Goal: Task Accomplishment & Management: Manage account settings

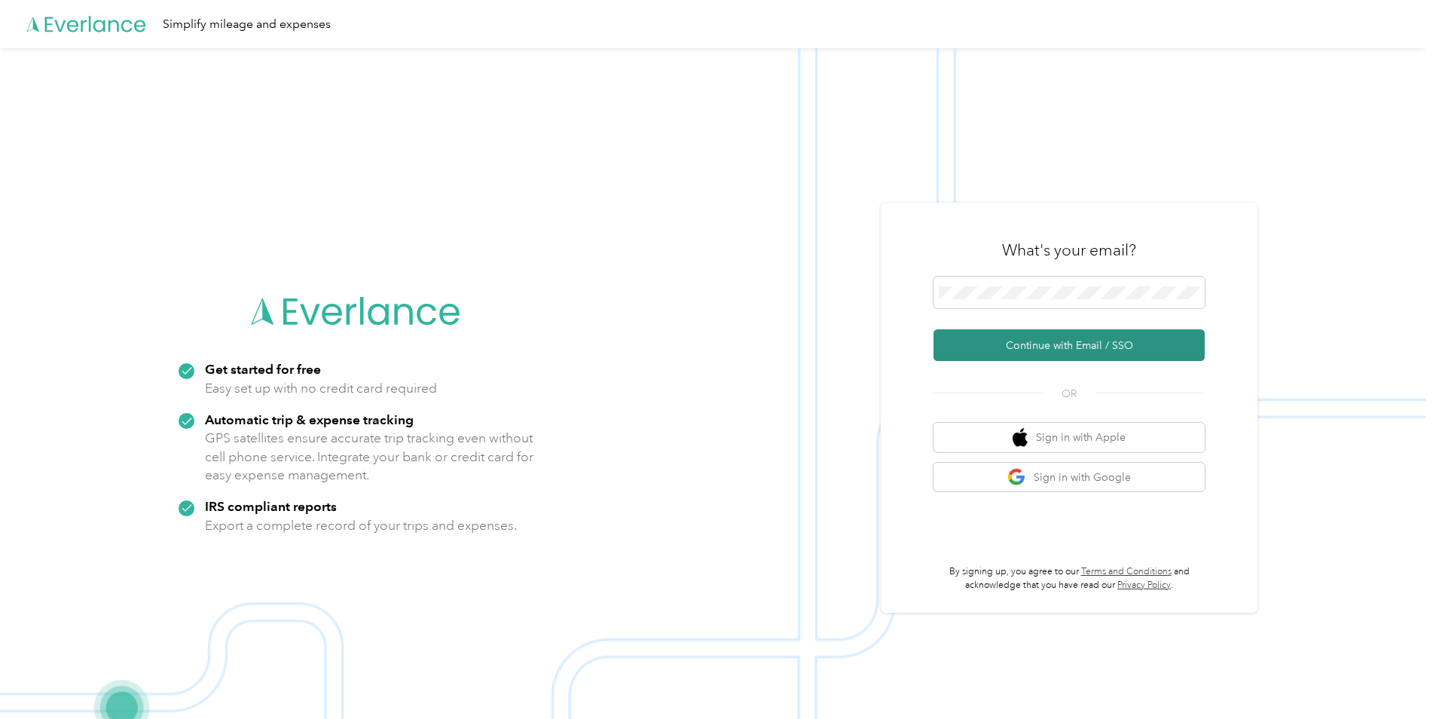
click at [954, 347] on button "Continue with Email / SSO" at bounding box center [1068, 345] width 271 height 32
click at [1028, 347] on button "Continue with Email / SSO" at bounding box center [1068, 345] width 271 height 32
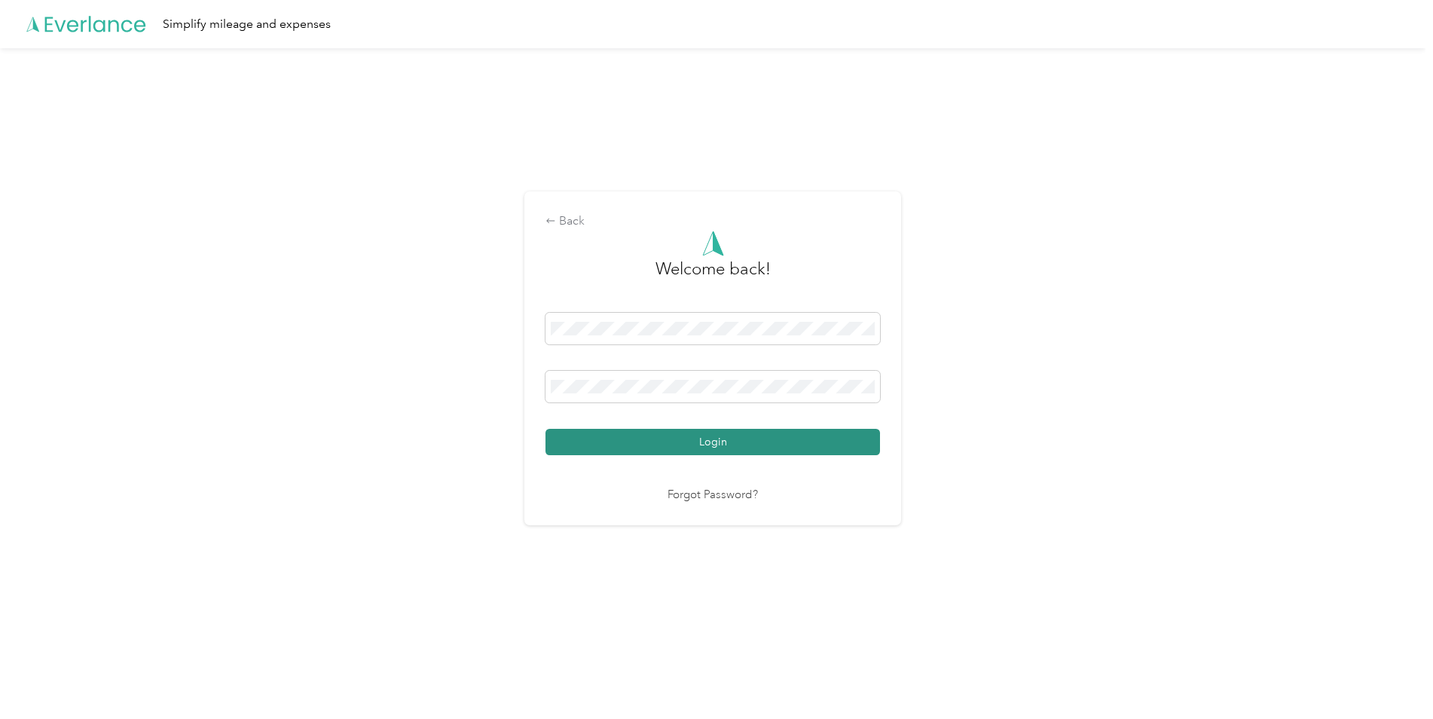
click at [683, 441] on button "Login" at bounding box center [712, 442] width 334 height 26
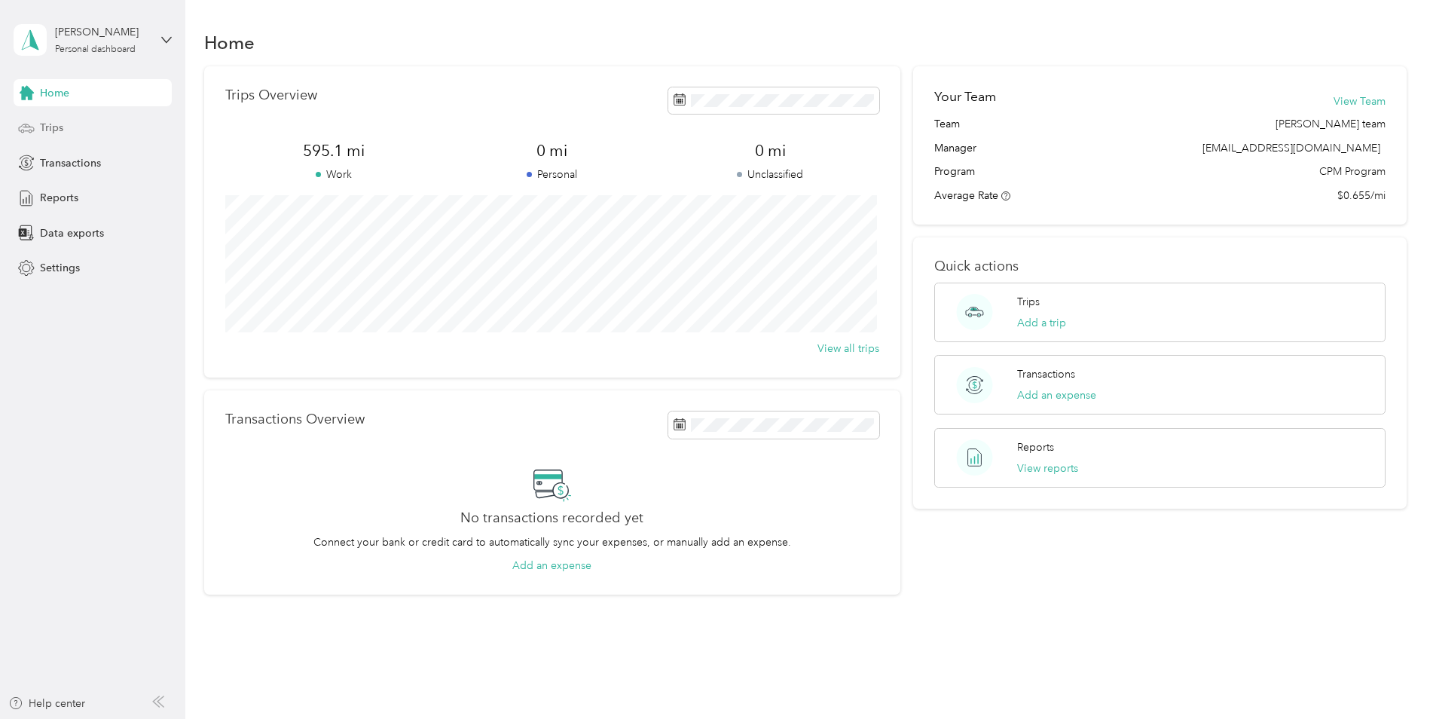
click at [56, 133] on span "Trips" at bounding box center [51, 128] width 23 height 16
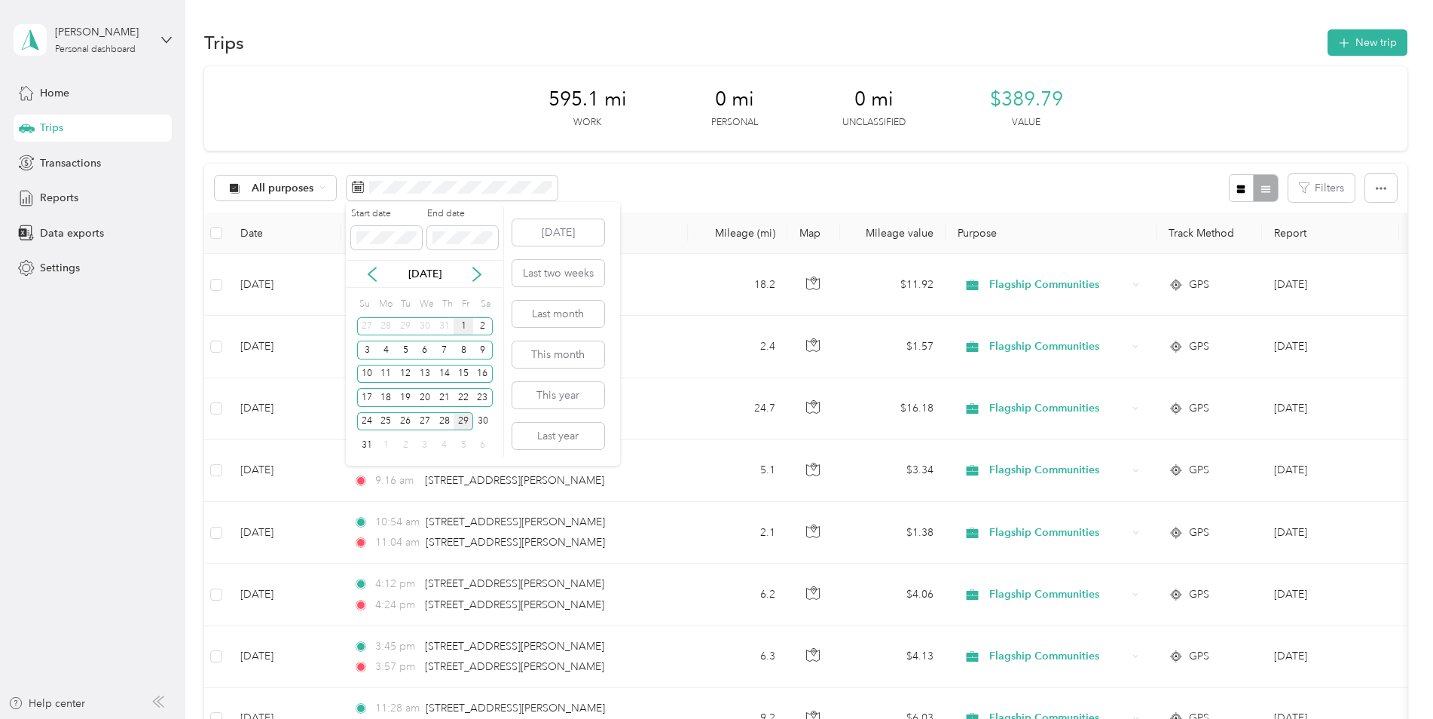
click at [463, 331] on div "1" at bounding box center [463, 326] width 20 height 19
click at [466, 422] on div "29" at bounding box center [463, 421] width 20 height 19
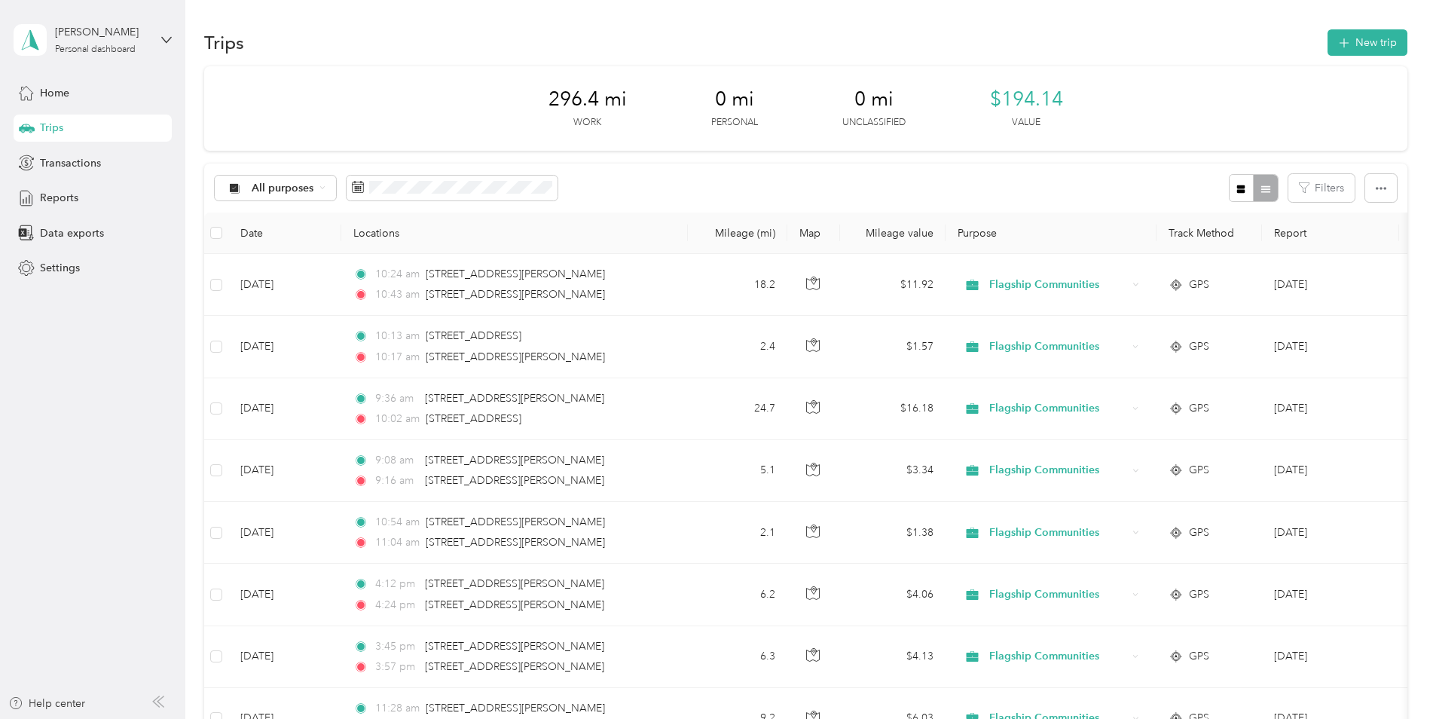
click at [1259, 188] on div at bounding box center [1253, 188] width 49 height 28
click at [1376, 188] on icon "button" at bounding box center [1380, 188] width 11 height 3
click at [1360, 219] on span "Select all" at bounding box center [1359, 216] width 41 height 13
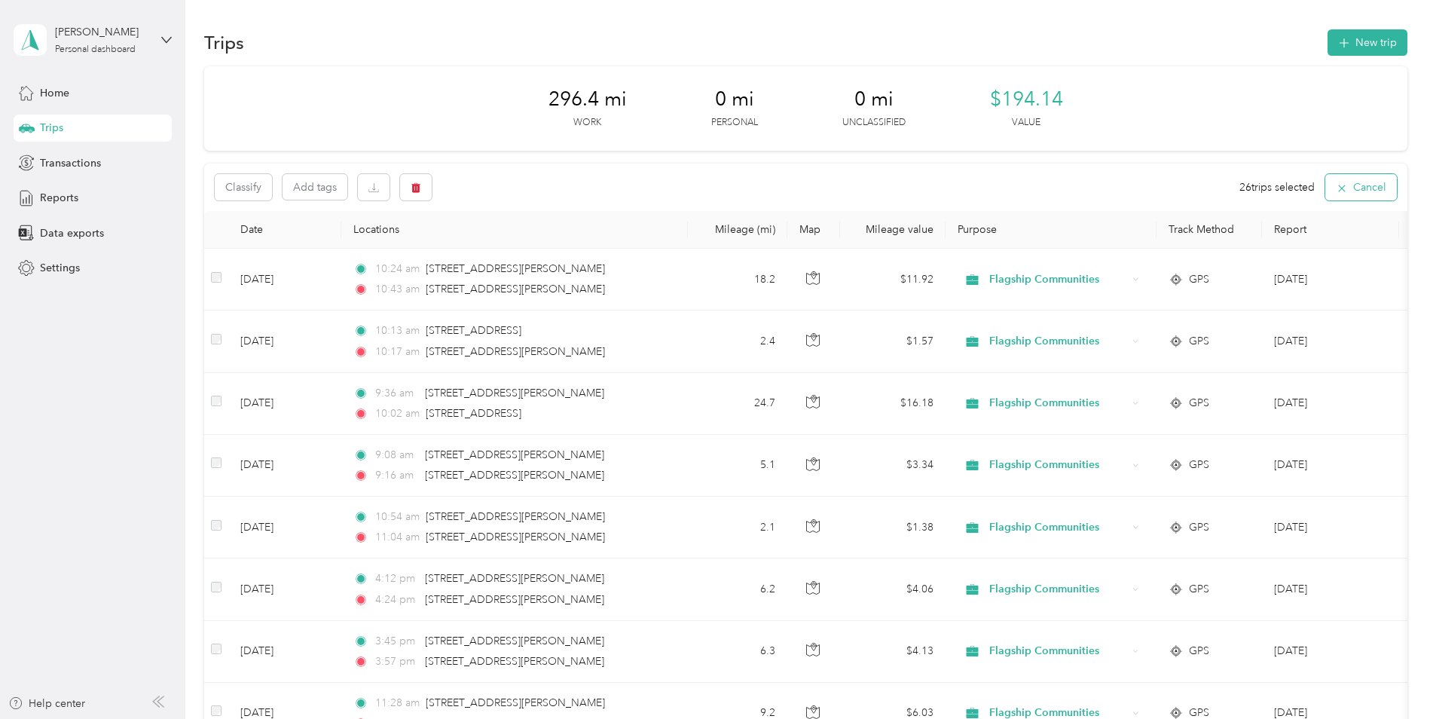
click at [1338, 187] on icon "button" at bounding box center [1342, 188] width 12 height 12
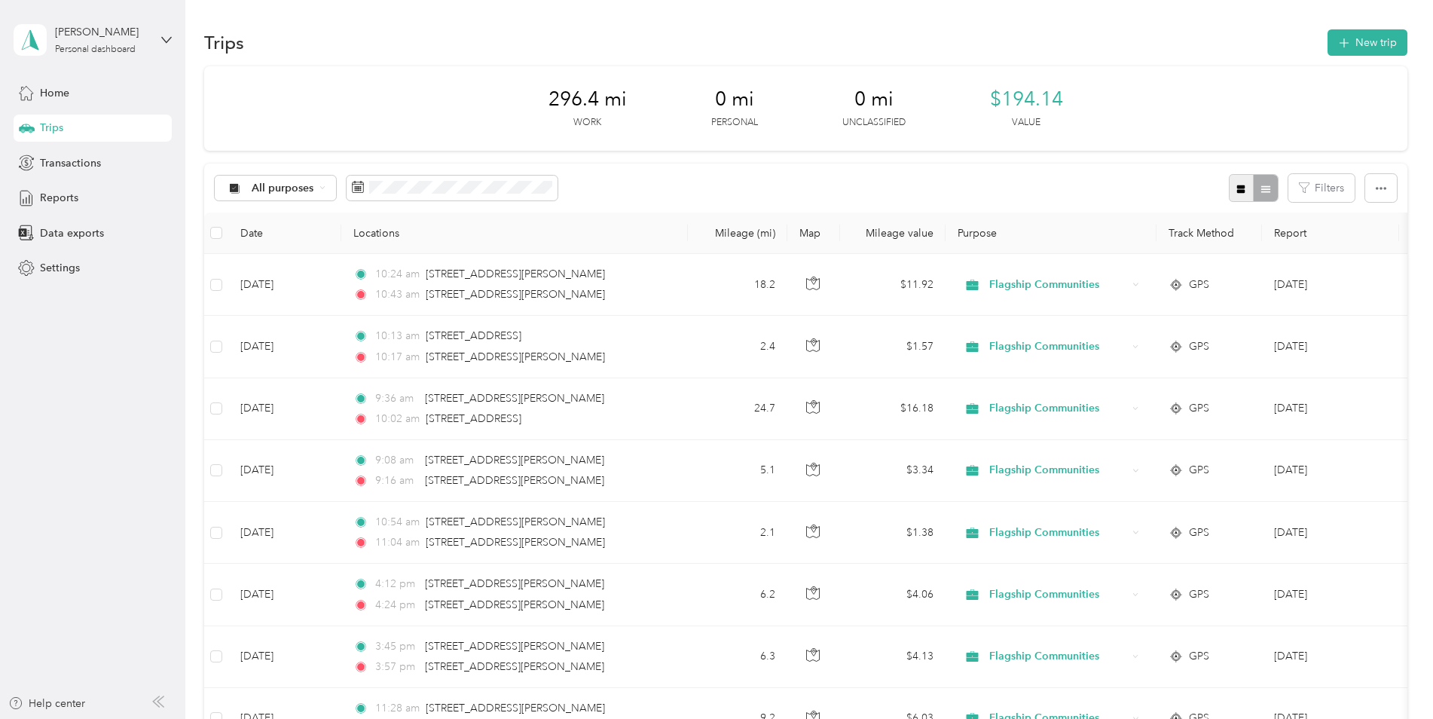
click at [1240, 186] on icon "button" at bounding box center [1241, 189] width 8 height 8
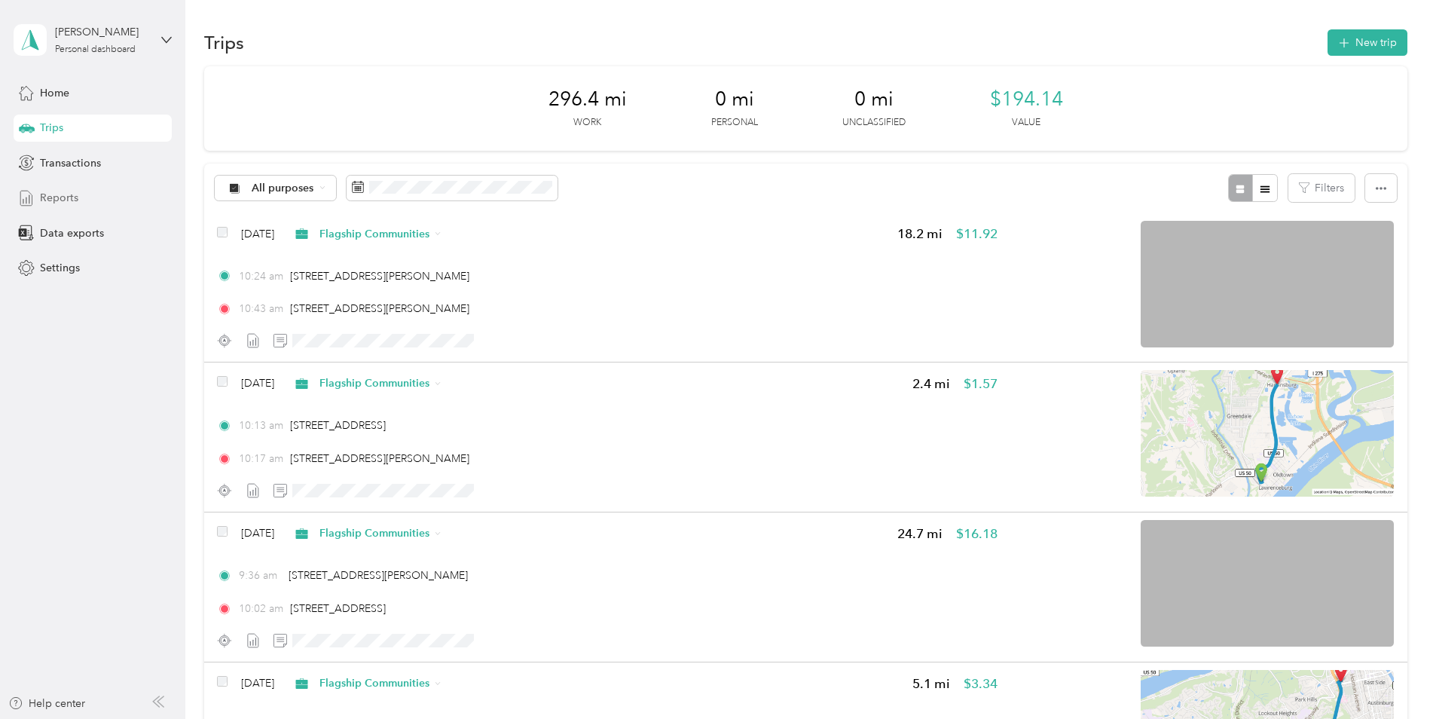
click at [71, 199] on span "Reports" at bounding box center [59, 198] width 38 height 16
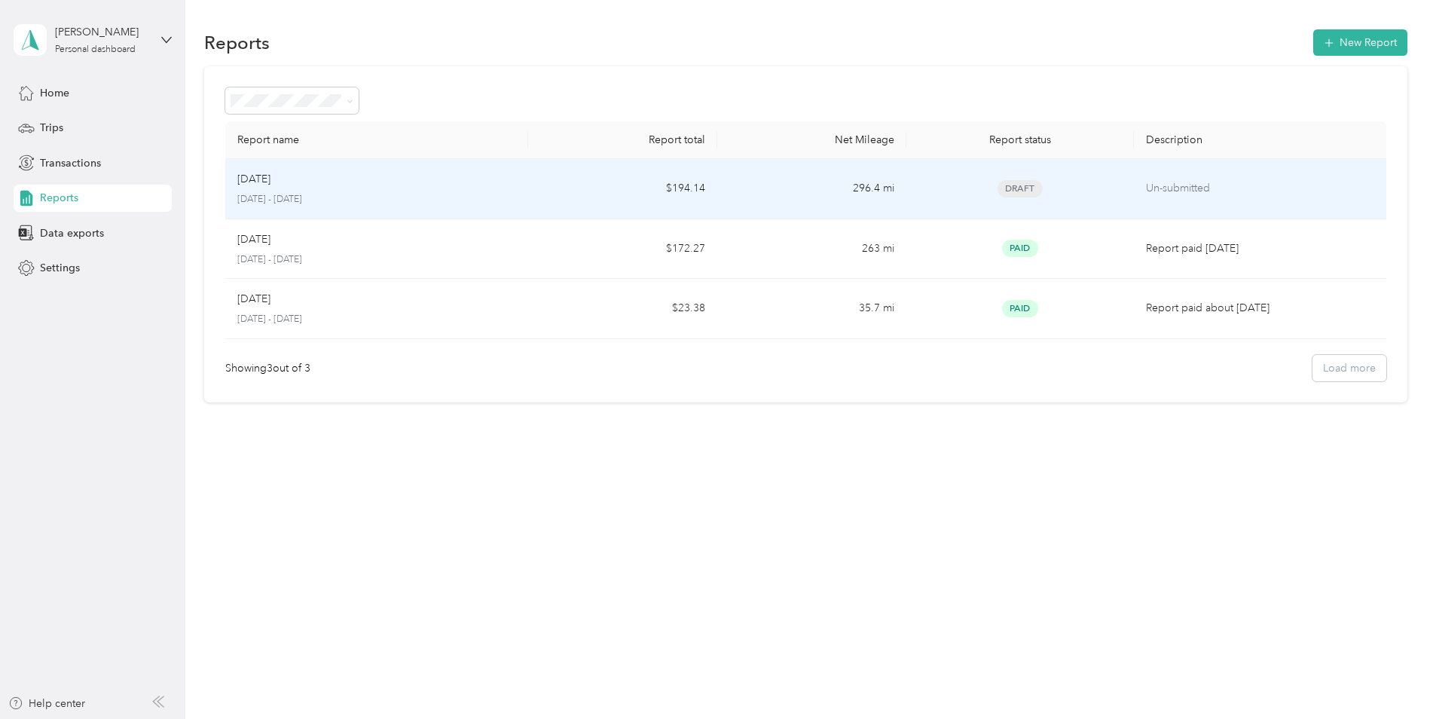
click at [277, 196] on p "[DATE] - [DATE]" at bounding box center [376, 200] width 279 height 14
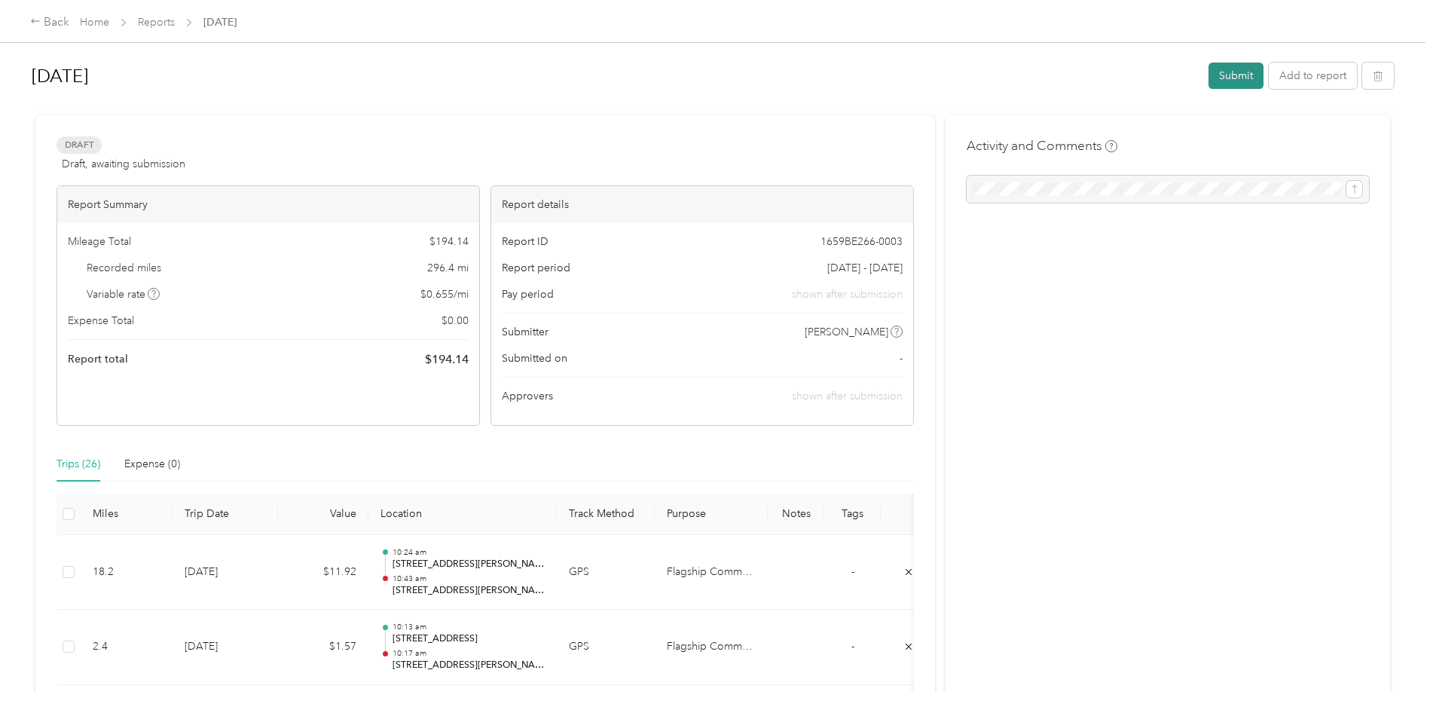
click at [1227, 80] on button "Submit" at bounding box center [1235, 76] width 55 height 26
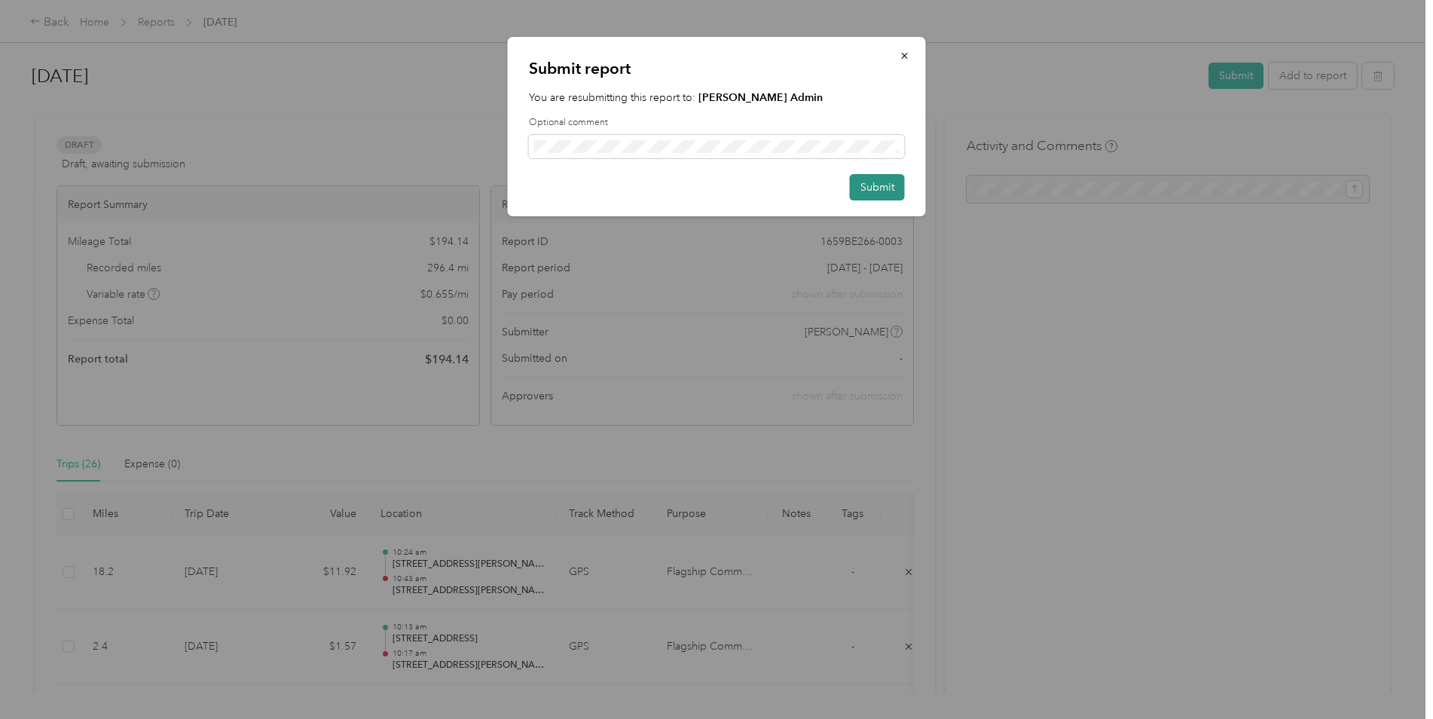
click at [868, 186] on button "Submit" at bounding box center [877, 187] width 55 height 26
